Goal: Check status: Check status

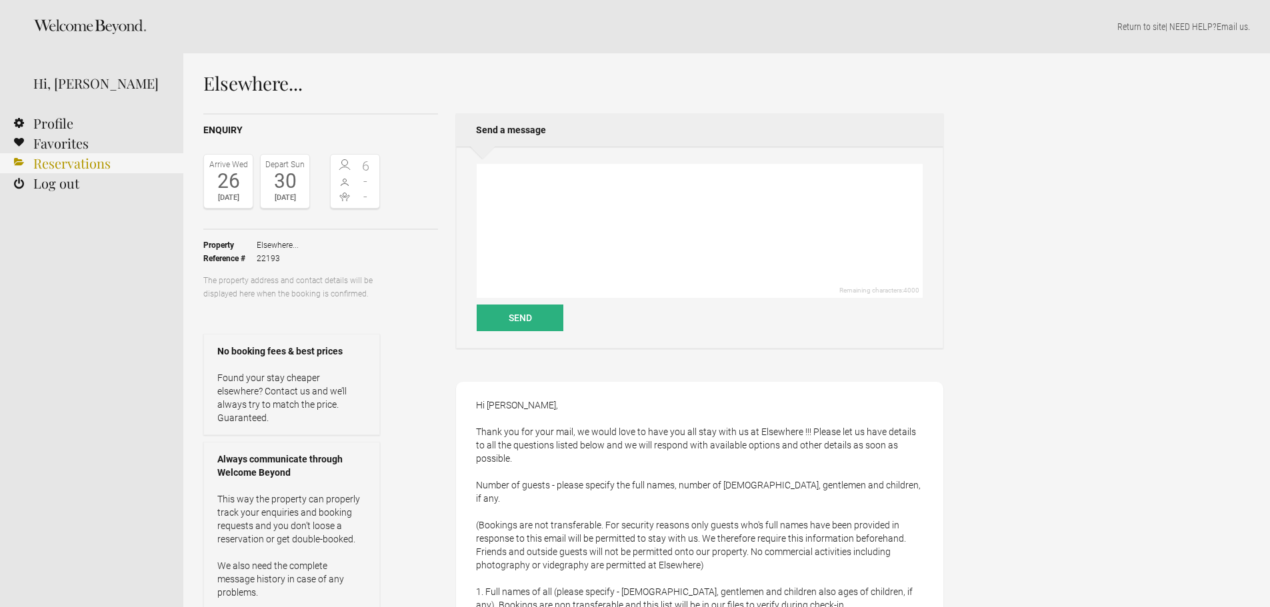
click at [77, 167] on link "Reservations" at bounding box center [91, 163] width 183 height 20
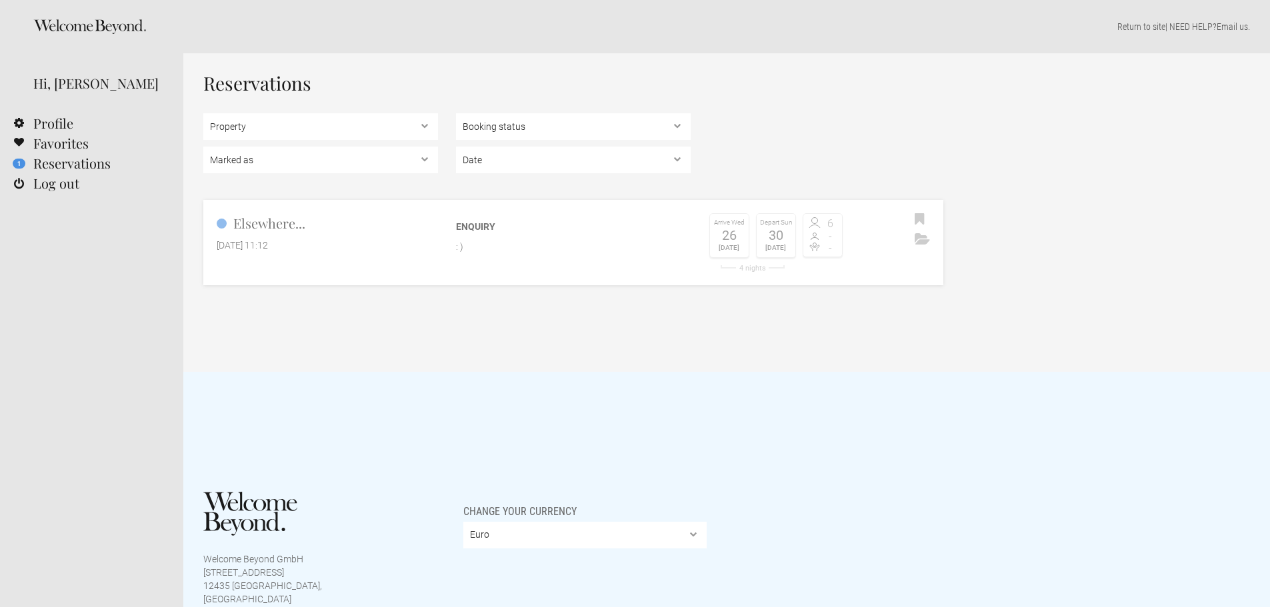
click at [585, 253] on p ": )" at bounding box center [573, 246] width 235 height 13
